Goal: Answer question/provide support: Share knowledge or assist other users

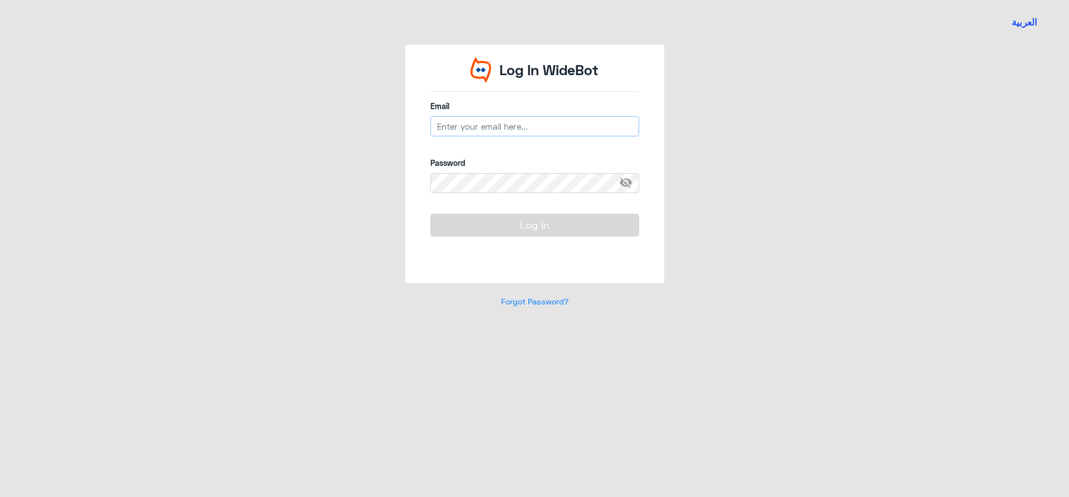
click at [476, 121] on input "email" at bounding box center [535, 126] width 209 height 20
click at [466, 129] on input "email" at bounding box center [535, 126] width 209 height 20
type input "D"
click at [465, 128] on input "n_qirnas" at bounding box center [535, 126] width 209 height 20
click at [464, 128] on input "n_qirnas" at bounding box center [535, 126] width 209 height 20
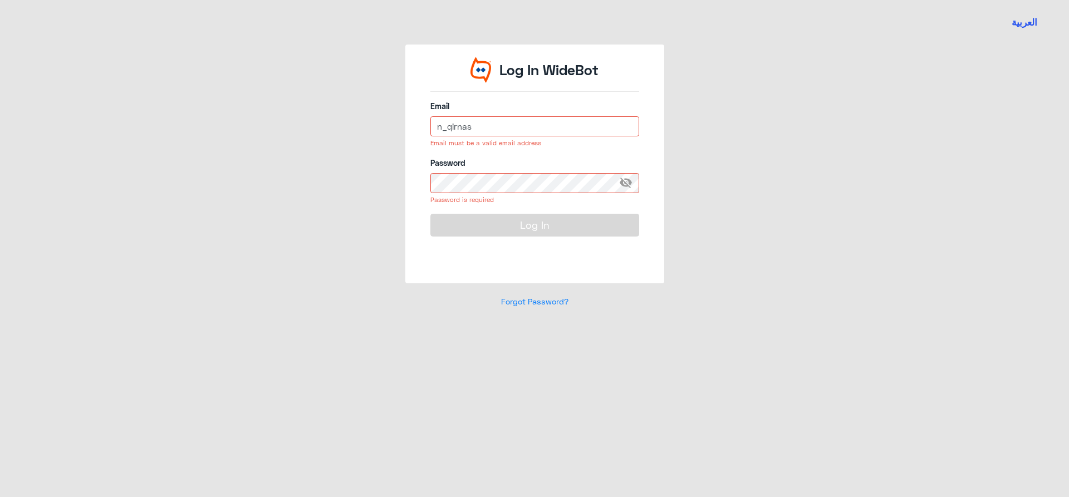
click at [464, 128] on input "n_qirnas" at bounding box center [535, 126] width 209 height 20
click at [480, 126] on input "n_qirnas" at bounding box center [535, 126] width 209 height 20
type input "n_qirnas@dallah-hospital.com"
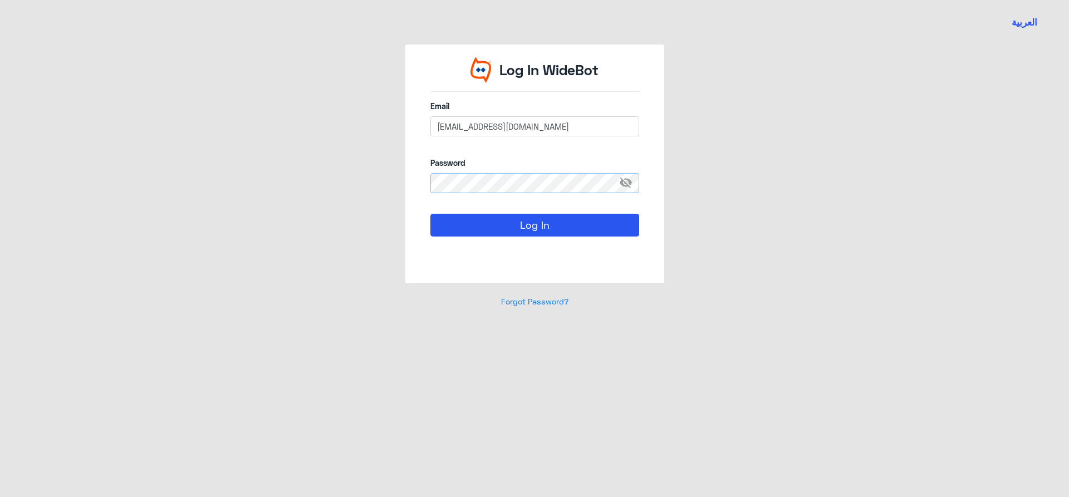
click at [431, 214] on button "Log In" at bounding box center [535, 225] width 209 height 22
click at [416, 191] on div "Log In WideBot Email n_qirnas@dallah-hospital.com Password visibility_off Log In" at bounding box center [534, 164] width 259 height 239
click at [431, 214] on button "Log In" at bounding box center [535, 225] width 209 height 22
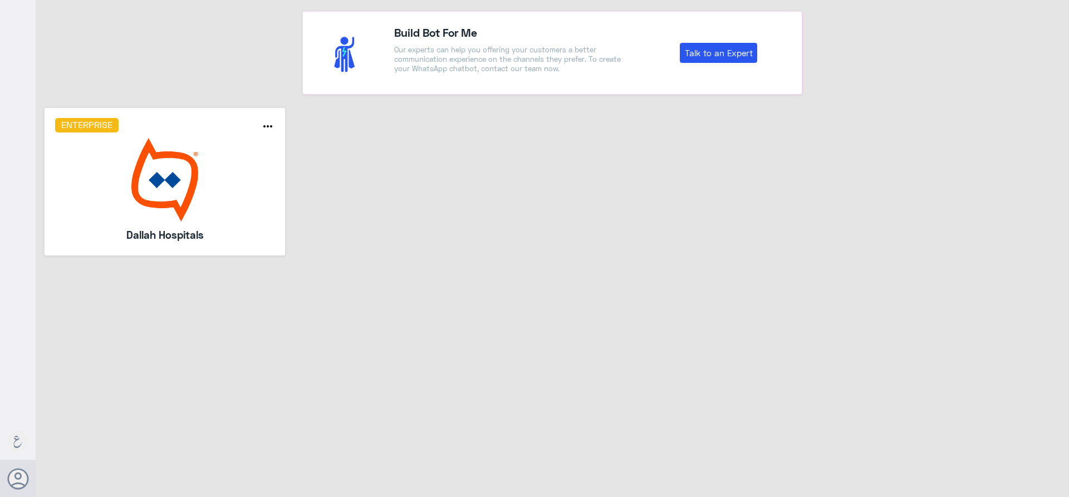
click at [158, 160] on img at bounding box center [165, 180] width 220 height 84
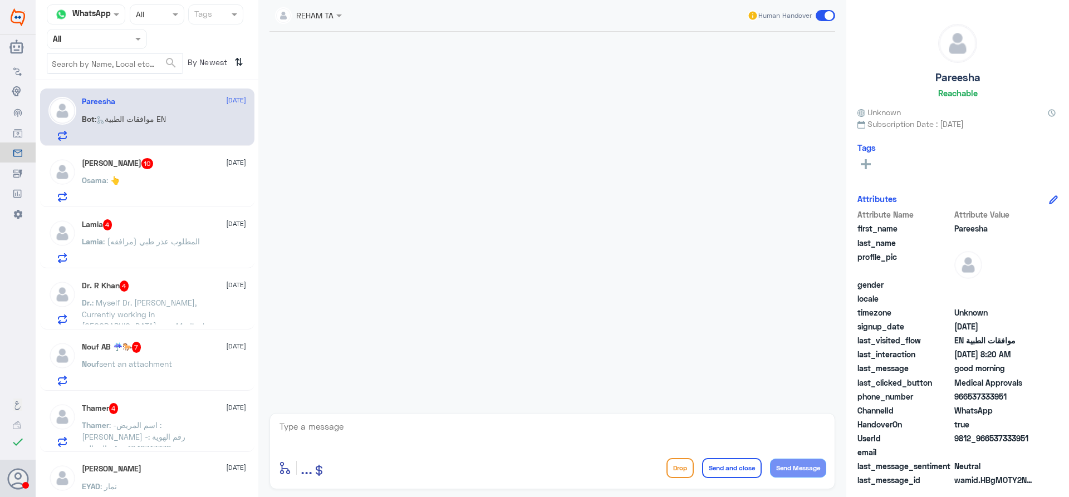
click at [102, 36] on input "text" at bounding box center [83, 38] width 61 height 13
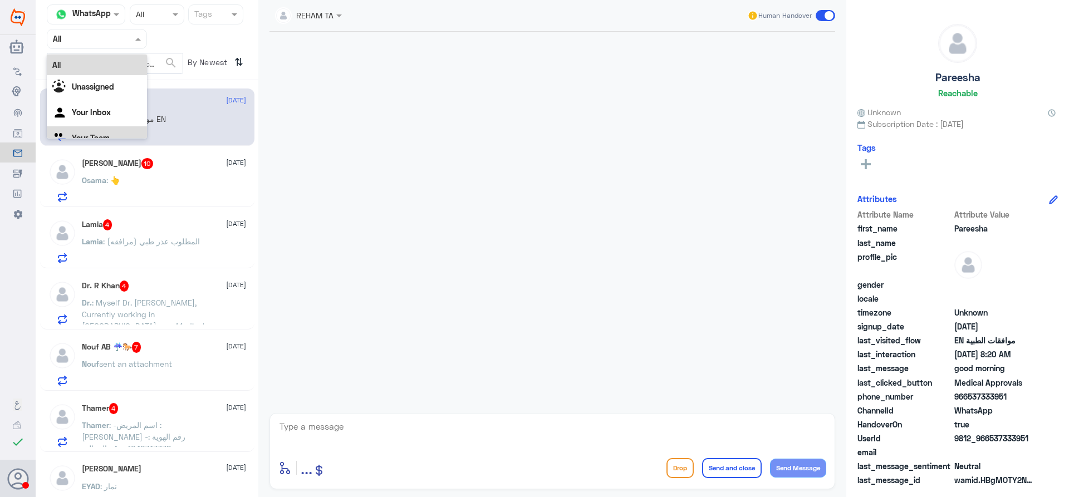
click at [104, 131] on div "Your Team" at bounding box center [97, 139] width 100 height 26
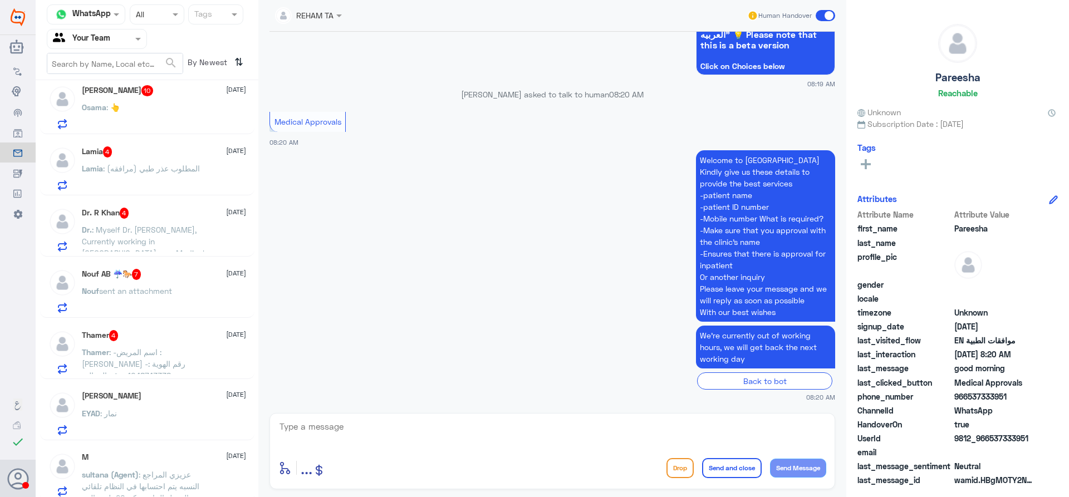
scroll to position [78, 0]
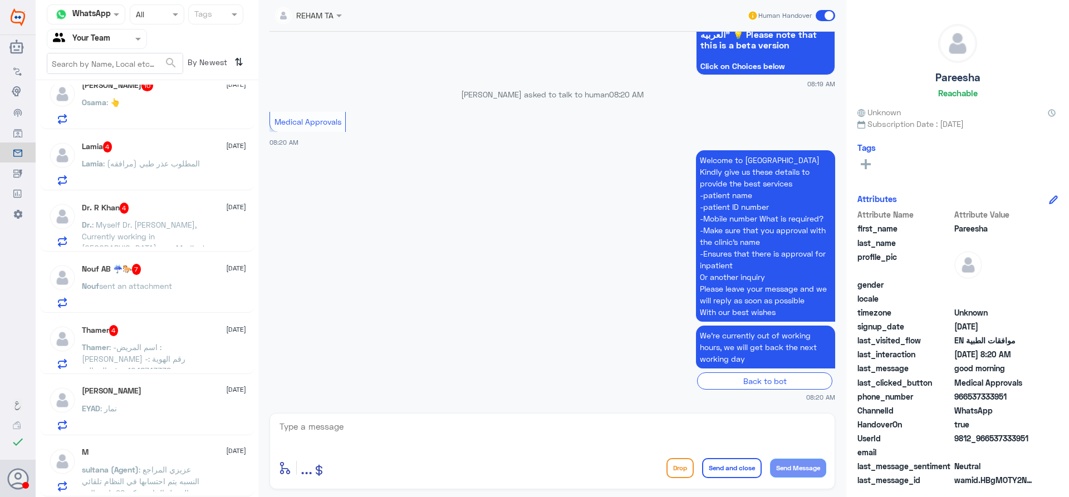
click at [187, 423] on div "EYAD : نمار" at bounding box center [164, 417] width 164 height 25
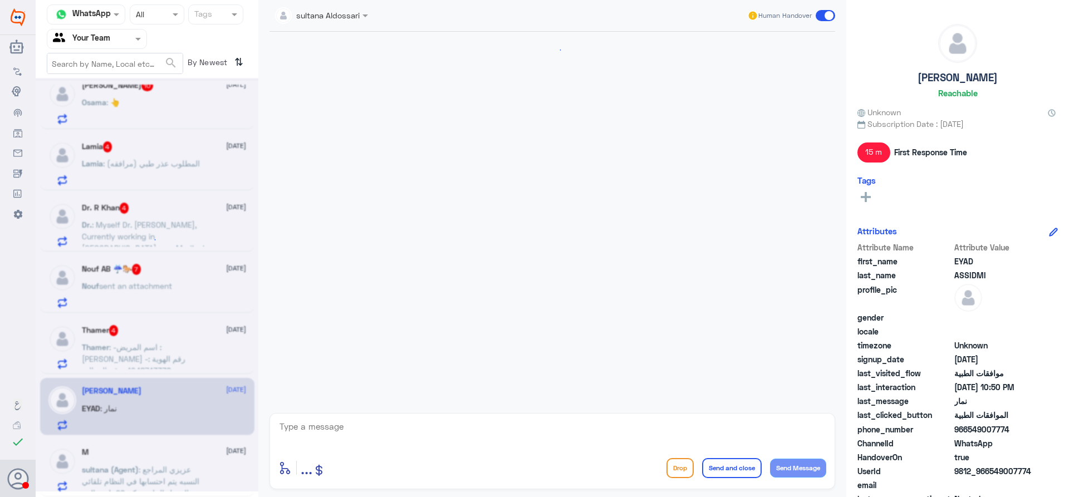
scroll to position [946, 0]
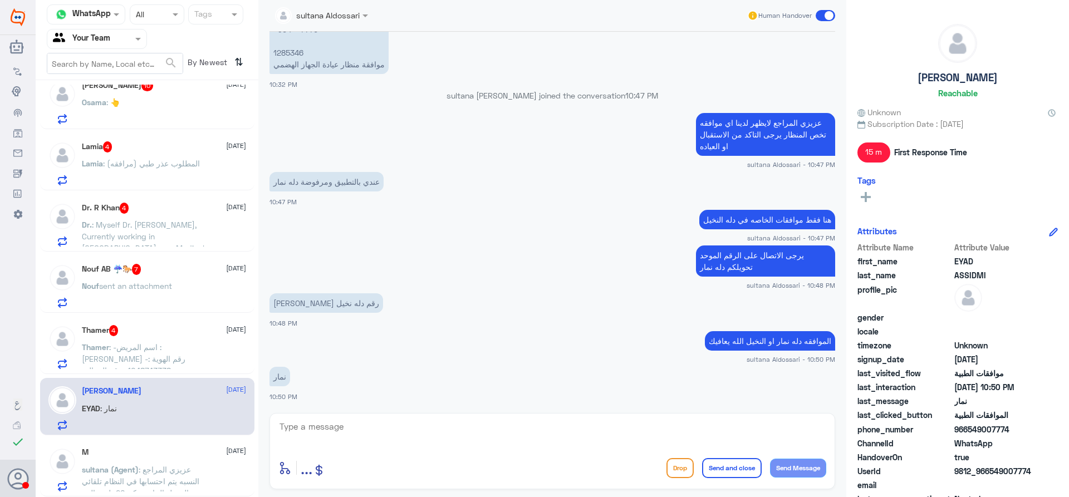
click at [155, 353] on p "Thamer : -اسم المريض : ثامر محمد -رقم الهوية : 1048743338 -رقم الجوال : 0533669…" at bounding box center [144, 355] width 125 height 28
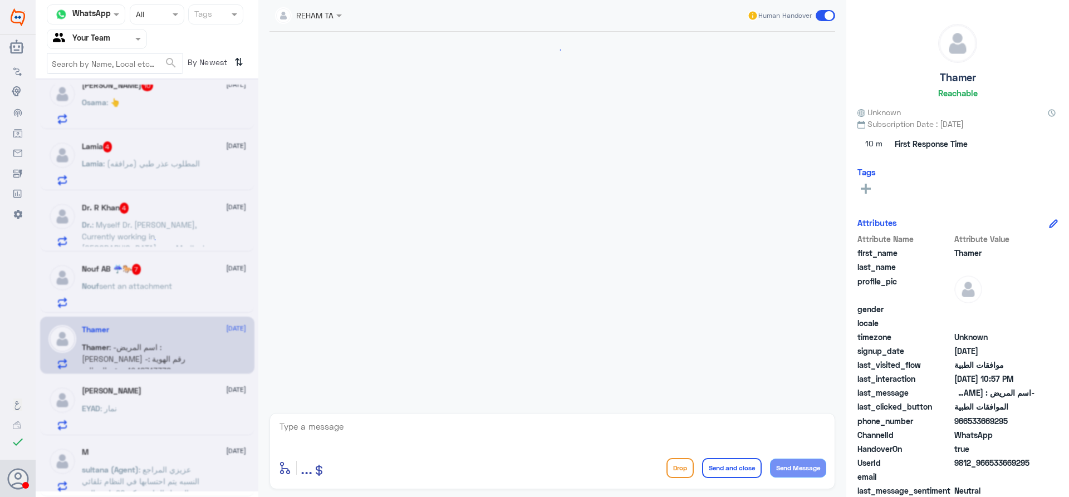
scroll to position [819, 0]
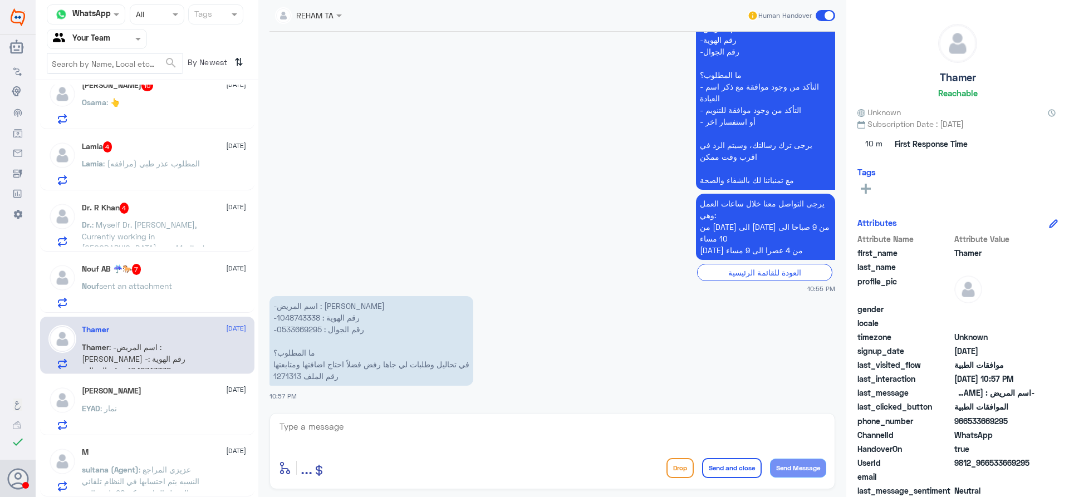
click at [290, 375] on p "-اسم المريض : ثامر محمد -رقم الهوية : 1048743338 -رقم الجوال : 0533669295 ما ال…" at bounding box center [372, 341] width 204 height 90
click at [287, 379] on p "-اسم المريض : ثامر محمد -رقم الهوية : 1048743338 -رقم الجوال : 0533669295 ما ال…" at bounding box center [372, 341] width 204 height 90
copy p "1271313"
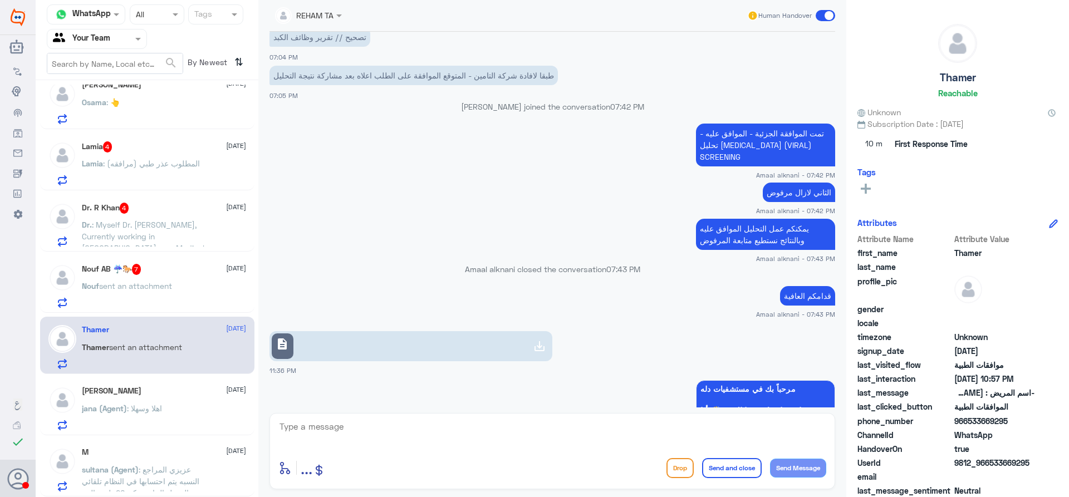
scroll to position [825, 0]
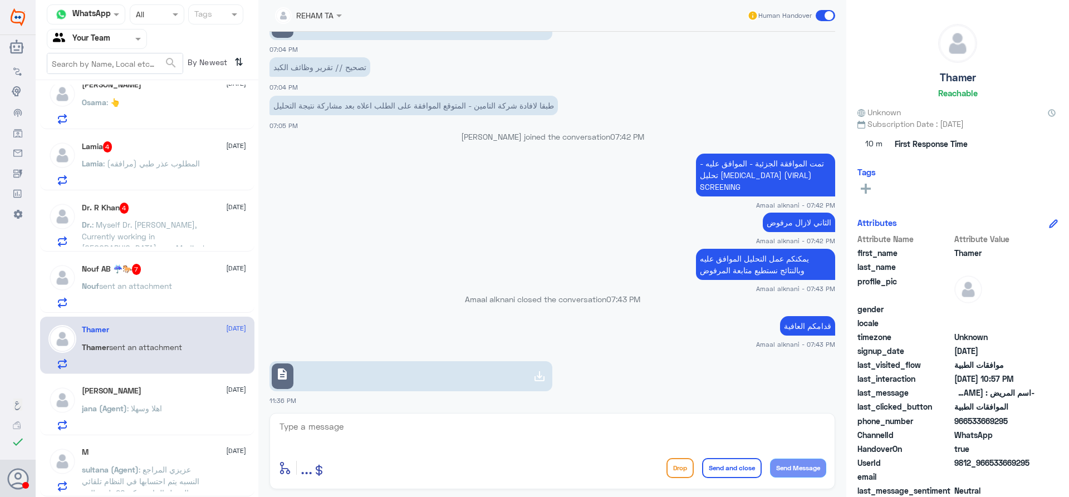
click at [119, 312] on div "Nouf AB ☔️🐎 7 17 August Nouf sent an attachment" at bounding box center [147, 284] width 214 height 57
click at [90, 287] on span "Nouf" at bounding box center [90, 285] width 17 height 9
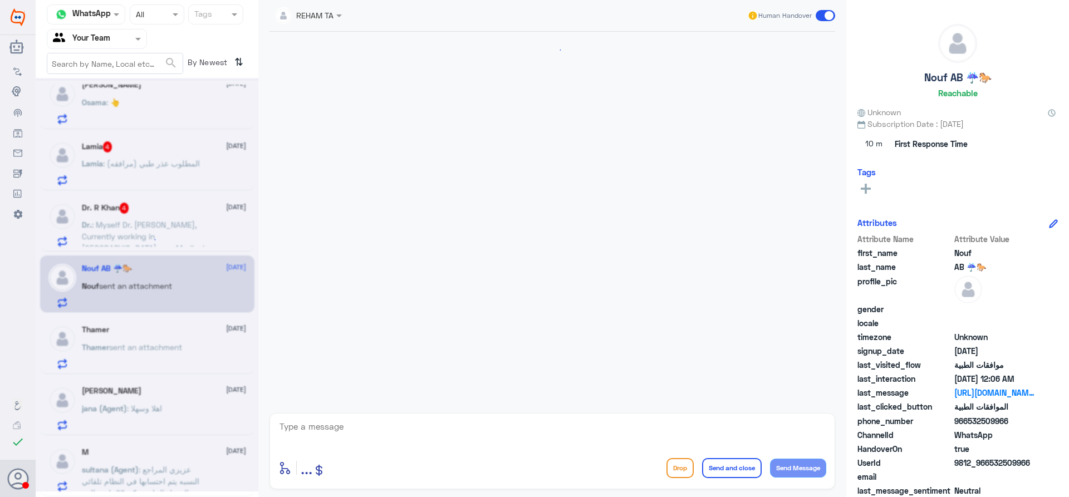
scroll to position [1321, 0]
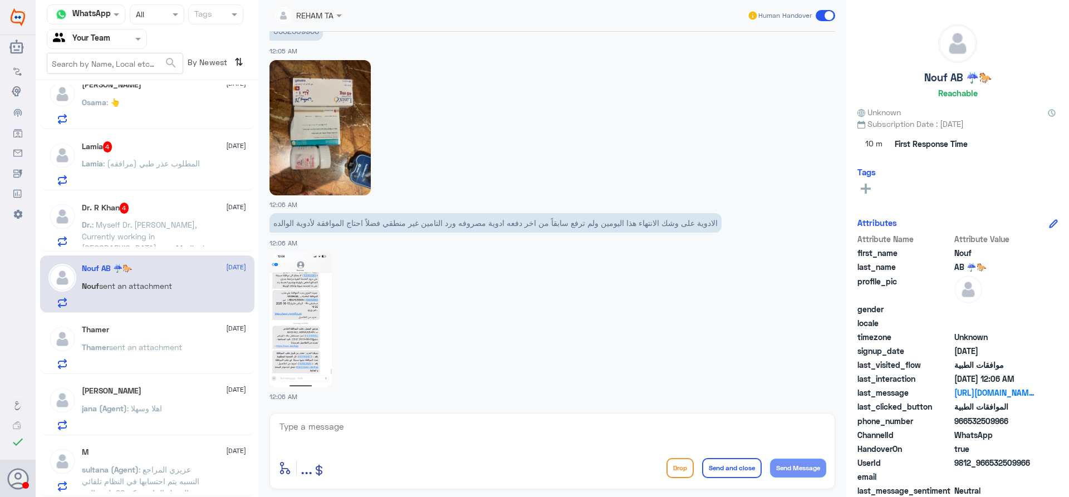
click at [124, 368] on p "Thamer sent an attachment" at bounding box center [132, 355] width 100 height 28
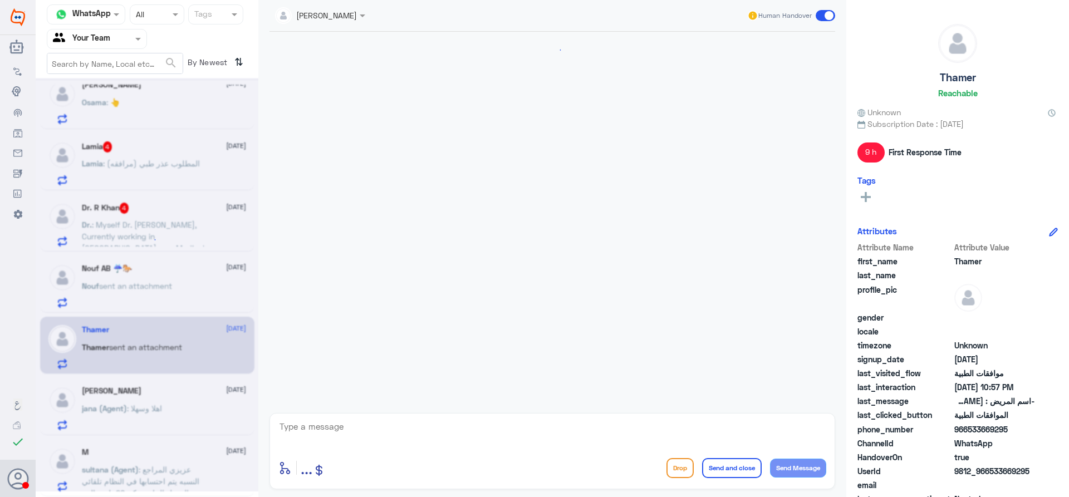
scroll to position [807, 0]
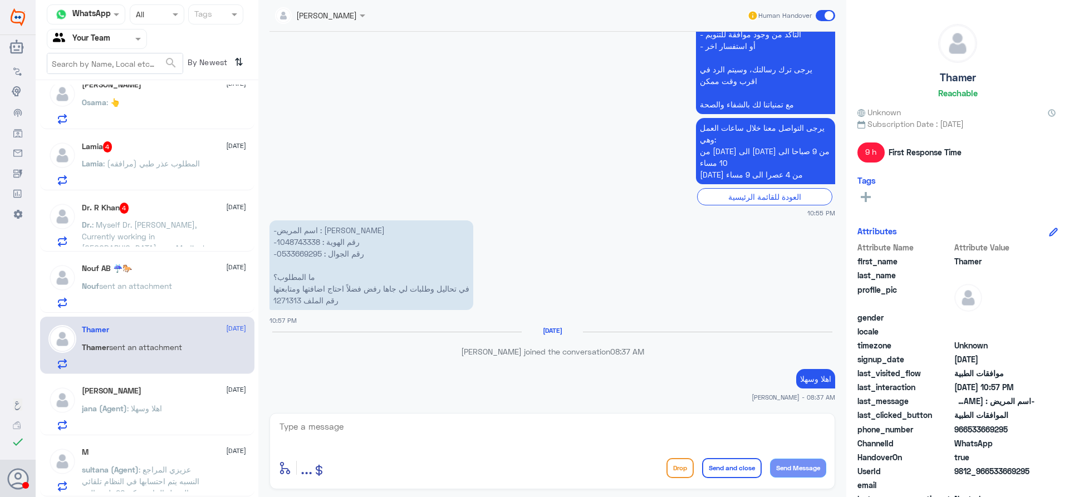
click at [144, 401] on div "EYAD ASSIDMI 16 August jana (Agent) : اهلا وسهلا" at bounding box center [164, 409] width 164 height 44
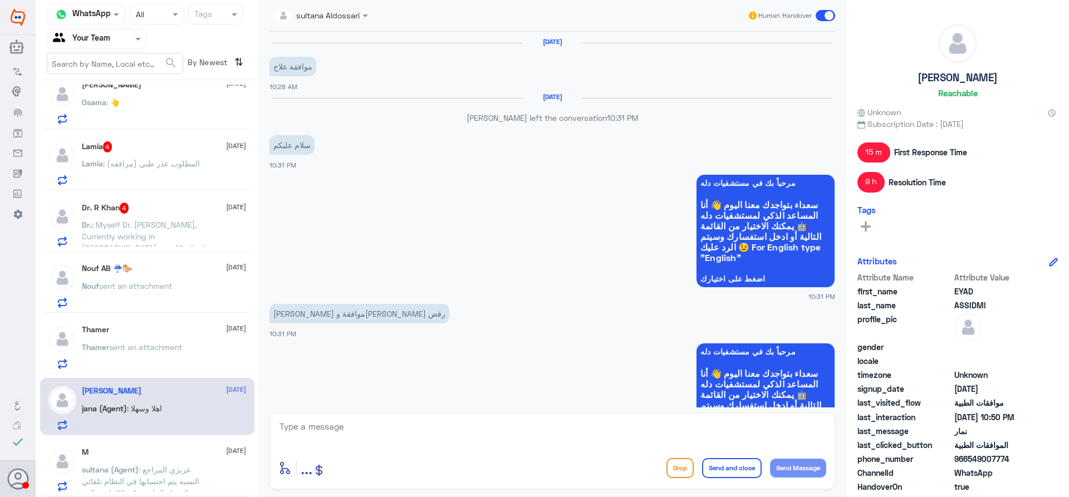
scroll to position [913, 0]
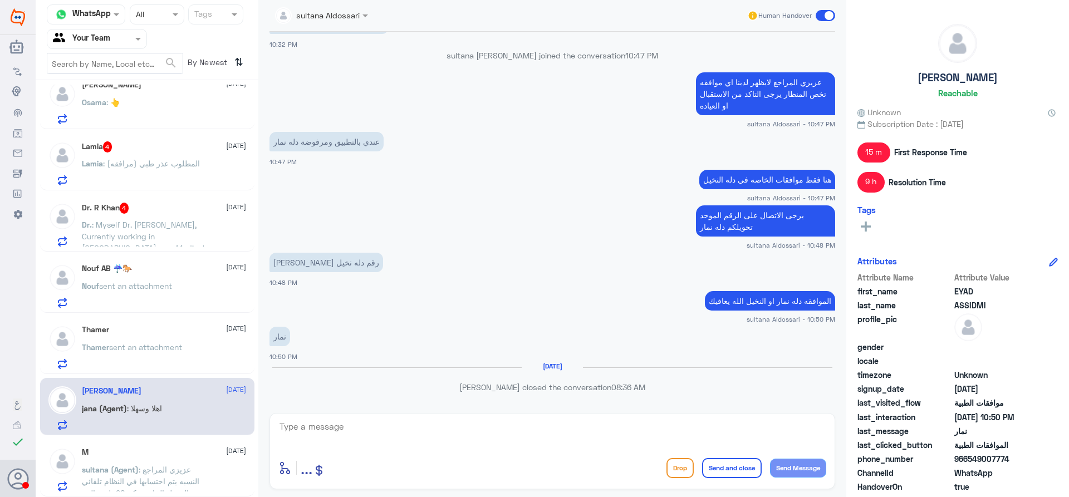
click at [145, 346] on span "sent an attachment" at bounding box center [145, 347] width 73 height 9
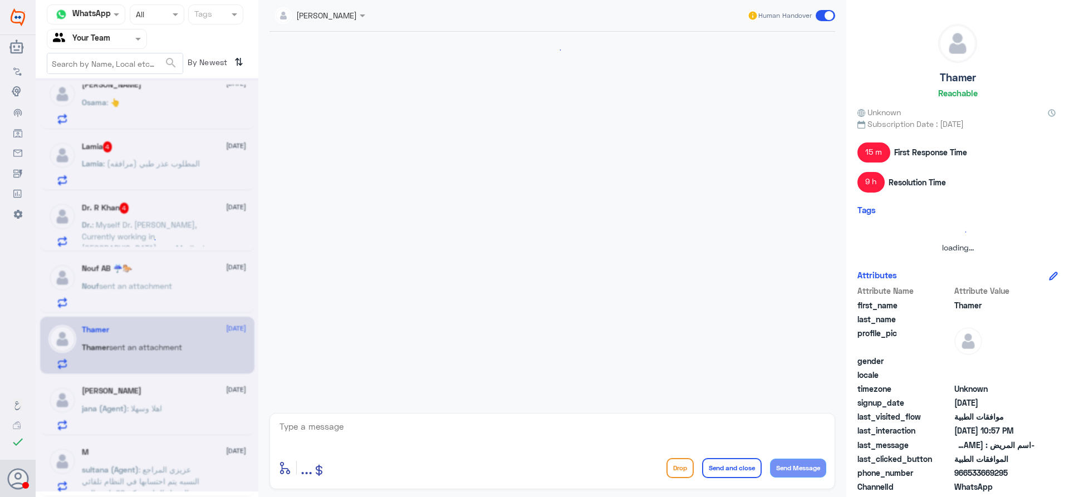
scroll to position [807, 0]
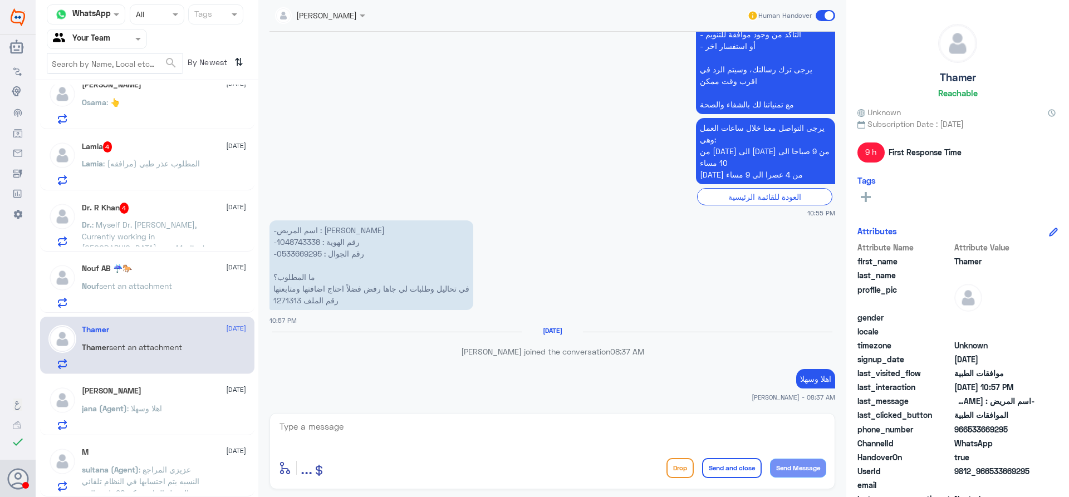
click at [68, 278] on img at bounding box center [62, 278] width 28 height 28
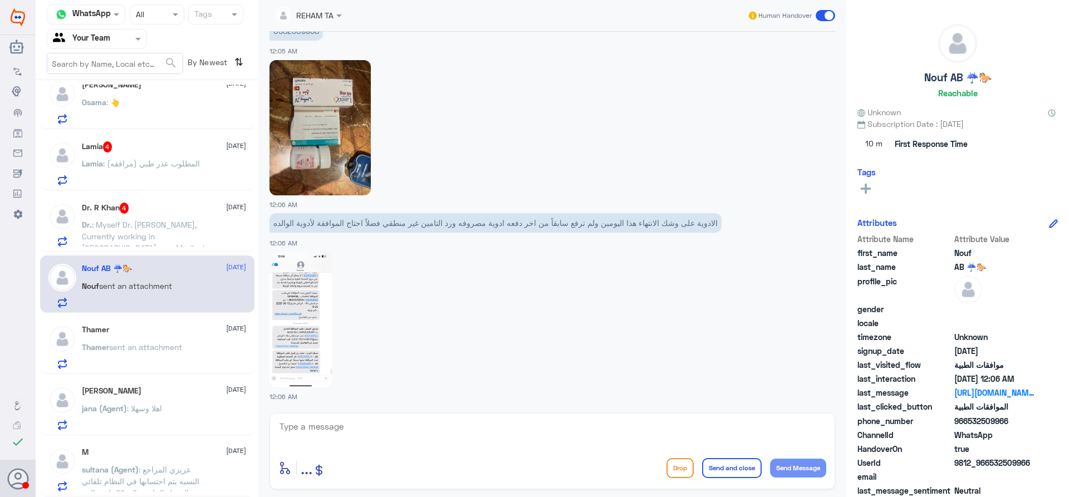
scroll to position [1098, 0]
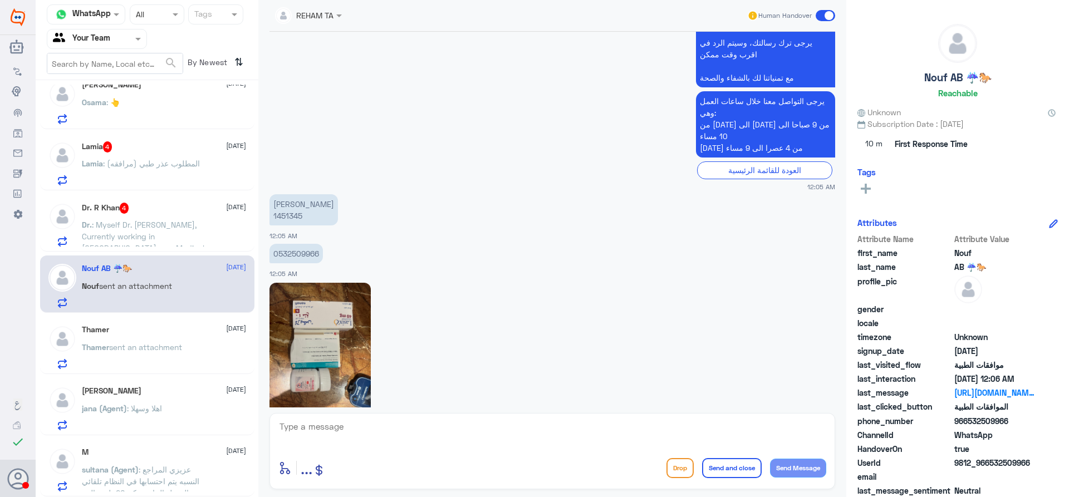
click at [282, 211] on p "مشاعل اباحسين 1451345" at bounding box center [304, 209] width 69 height 31
copy p "1451345"
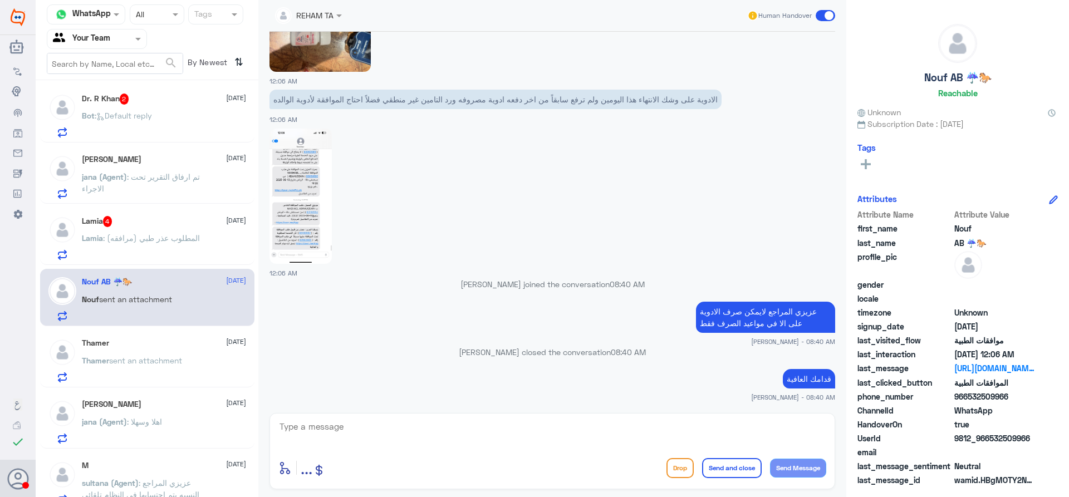
scroll to position [0, 0]
click at [448, 197] on div at bounding box center [553, 196] width 566 height 136
click at [163, 218] on div "Lamia 4 17 August Lamia : المطلوب عذر طبي (مرافقه)" at bounding box center [147, 239] width 214 height 57
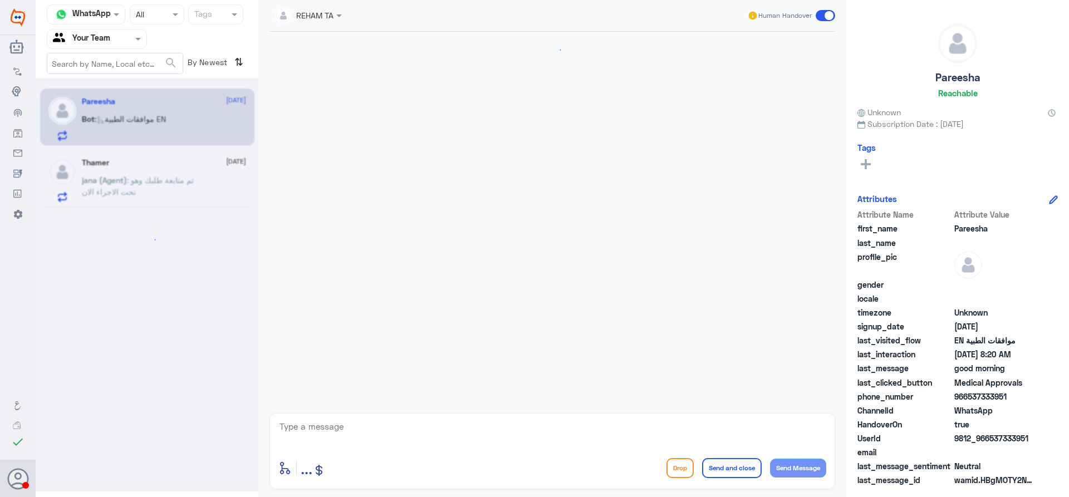
scroll to position [900, 0]
